Goal: Information Seeking & Learning: Learn about a topic

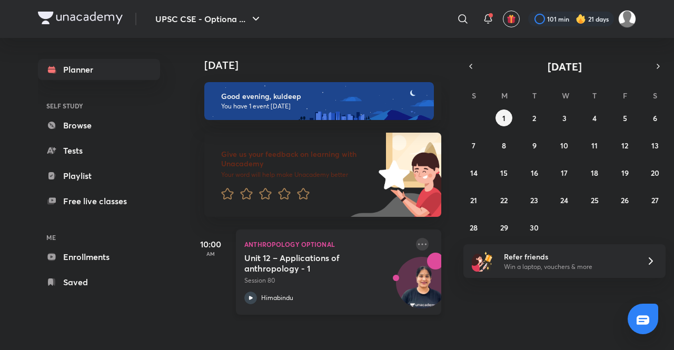
click at [416, 243] on icon at bounding box center [422, 244] width 13 height 13
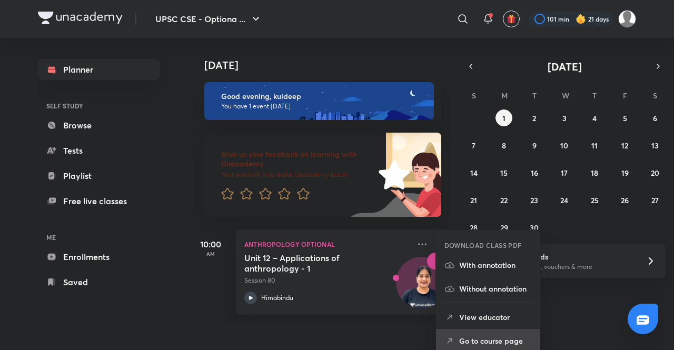
click at [487, 332] on li "Go to course page" at bounding box center [488, 341] width 104 height 24
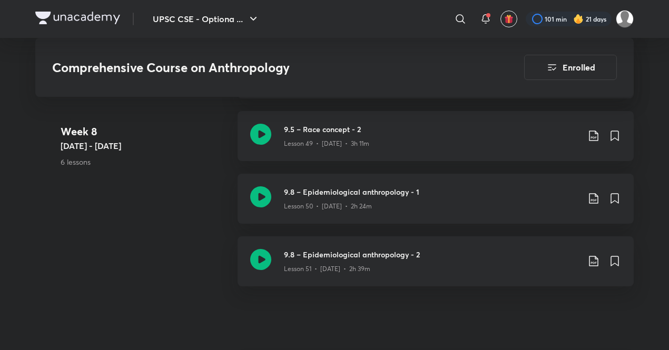
scroll to position [3959, 0]
